Goal: Task Accomplishment & Management: Use online tool/utility

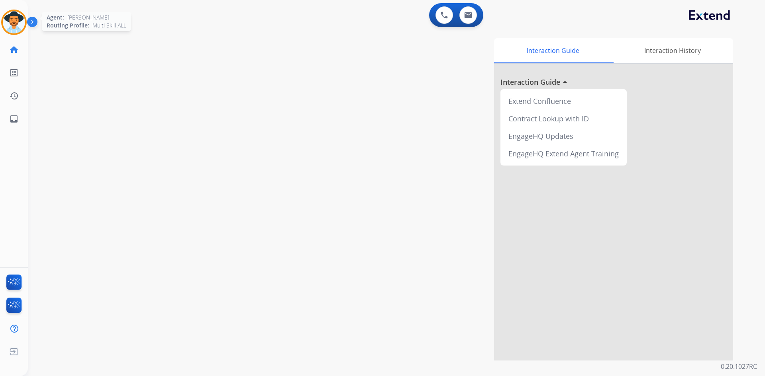
click at [10, 28] on img at bounding box center [14, 22] width 22 height 22
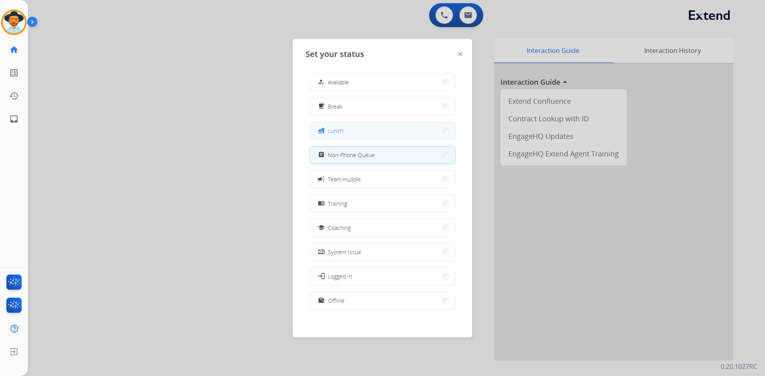
click at [361, 132] on button "fastfood Lunch" at bounding box center [382, 130] width 145 height 17
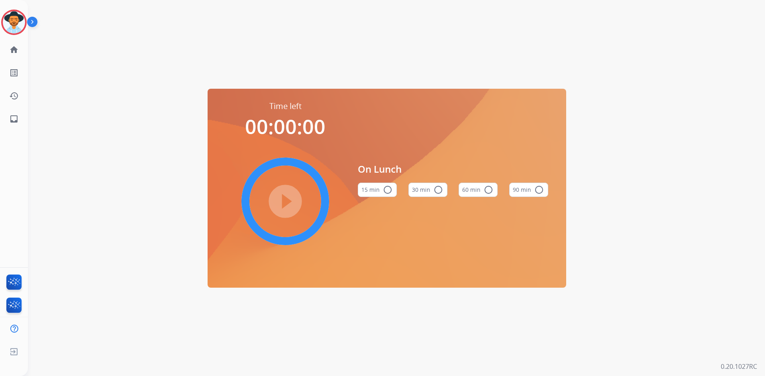
click at [472, 195] on button "60 min radio_button_unchecked" at bounding box center [477, 190] width 39 height 14
click at [280, 203] on mat-icon "play_circle_filled" at bounding box center [285, 202] width 10 height 10
